Goal: Find specific page/section: Find specific page/section

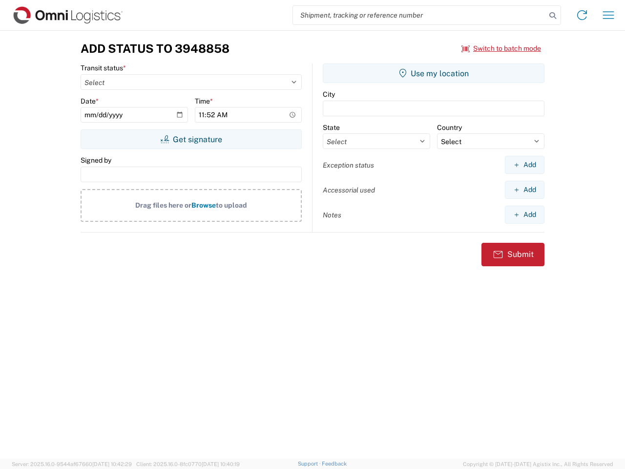
click at [420, 15] on input "search" at bounding box center [419, 15] width 253 height 19
click at [553, 16] on icon at bounding box center [553, 16] width 14 height 14
click at [582, 15] on icon at bounding box center [582, 15] width 16 height 16
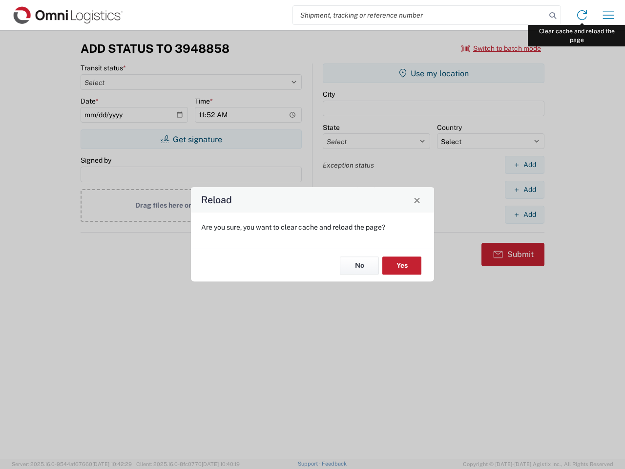
click at [609, 15] on div "Reload Are you sure, you want to clear cache and reload the page? No Yes" at bounding box center [312, 234] width 625 height 469
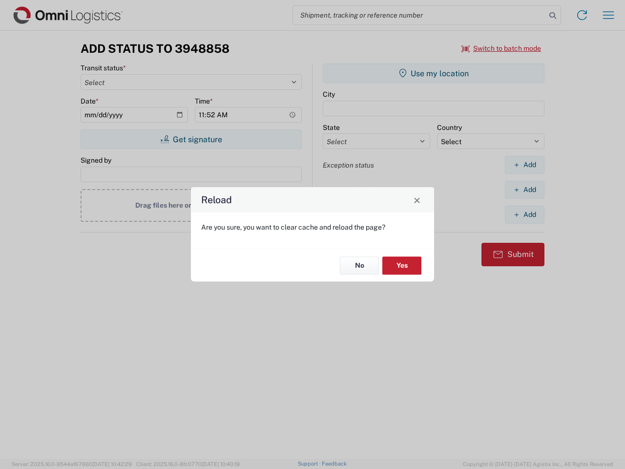
click at [502, 48] on div "Reload Are you sure, you want to clear cache and reload the page? No Yes" at bounding box center [312, 234] width 625 height 469
click at [191, 139] on div "Reload Are you sure, you want to clear cache and reload the page? No Yes" at bounding box center [312, 234] width 625 height 469
click at [434, 73] on div "Reload Are you sure, you want to clear cache and reload the page? No Yes" at bounding box center [312, 234] width 625 height 469
click at [525, 165] on div "Reload Are you sure, you want to clear cache and reload the page? No Yes" at bounding box center [312, 234] width 625 height 469
click at [525, 190] on div "Reload Are you sure, you want to clear cache and reload the page? No Yes" at bounding box center [312, 234] width 625 height 469
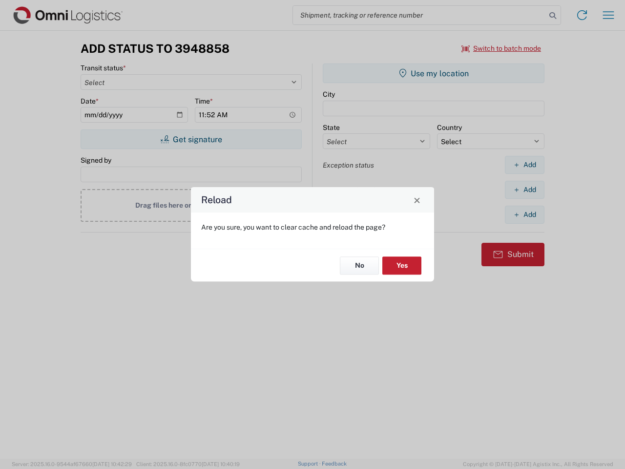
click at [525, 214] on div "Reload Are you sure, you want to clear cache and reload the page? No Yes" at bounding box center [312, 234] width 625 height 469
